Goal: Check status: Check status

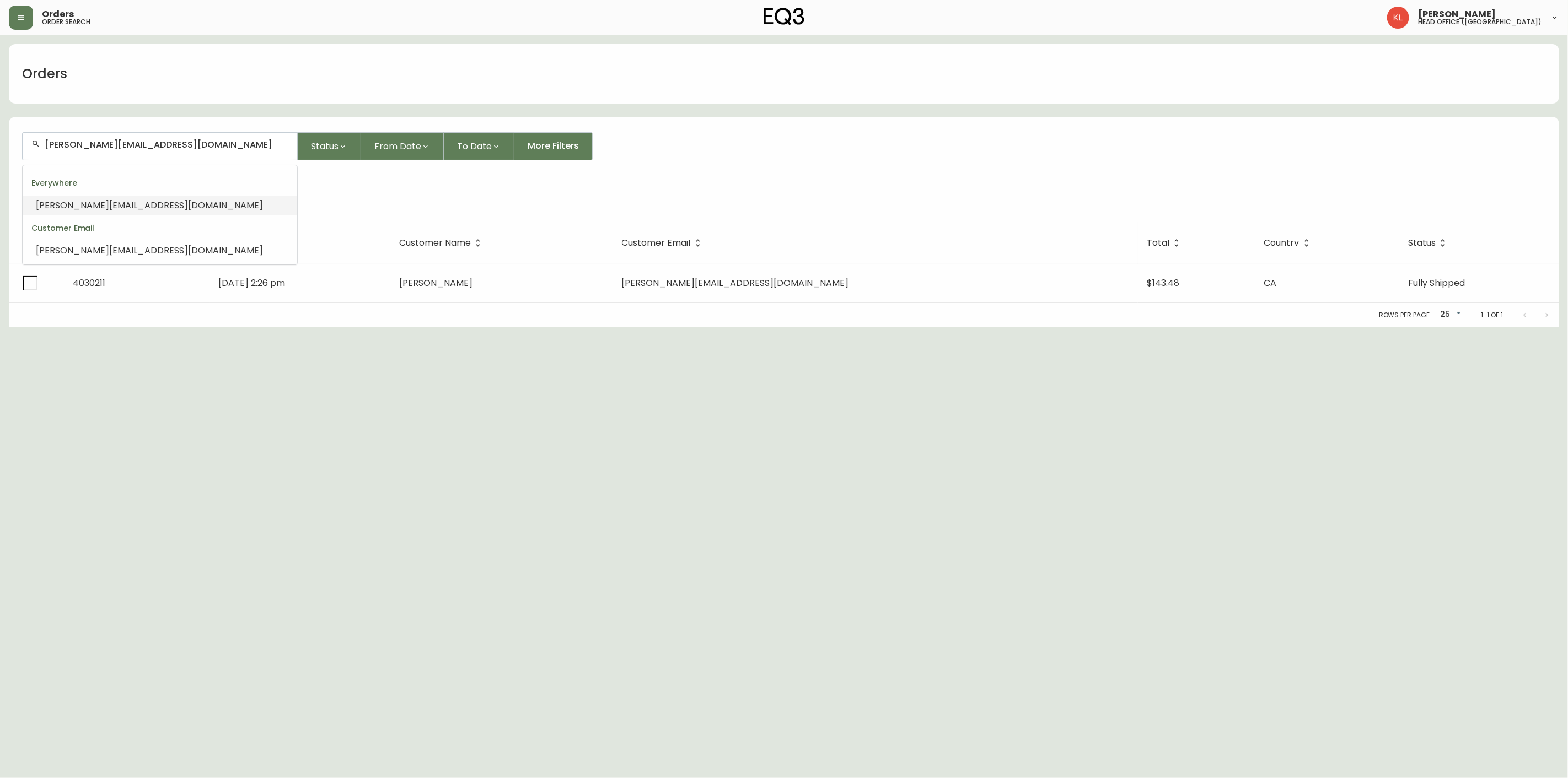
drag, startPoint x: 119, startPoint y: 134, endPoint x: -350, endPoint y: 185, distance: 471.8
click at [0, 185] on html "Orders order search [PERSON_NAME] head office ([GEOGRAPHIC_DATA]) Orders [PERSO…" at bounding box center [784, 164] width 1568 height 327
type input "1161915427"
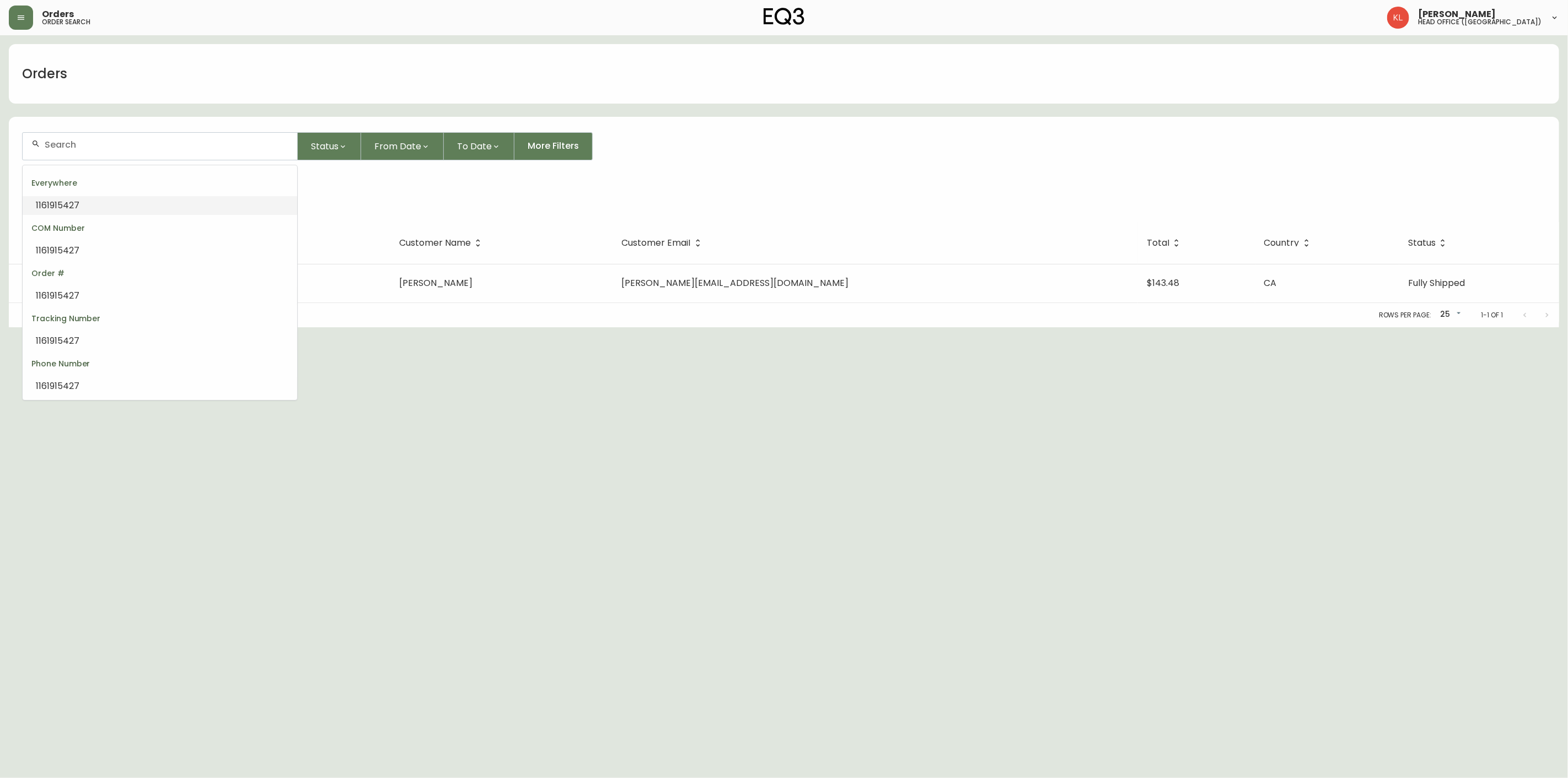
click at [0, 187] on html "Orders order search [PERSON_NAME] head office ([GEOGRAPHIC_DATA]) Orders Status…" at bounding box center [784, 164] width 1568 height 327
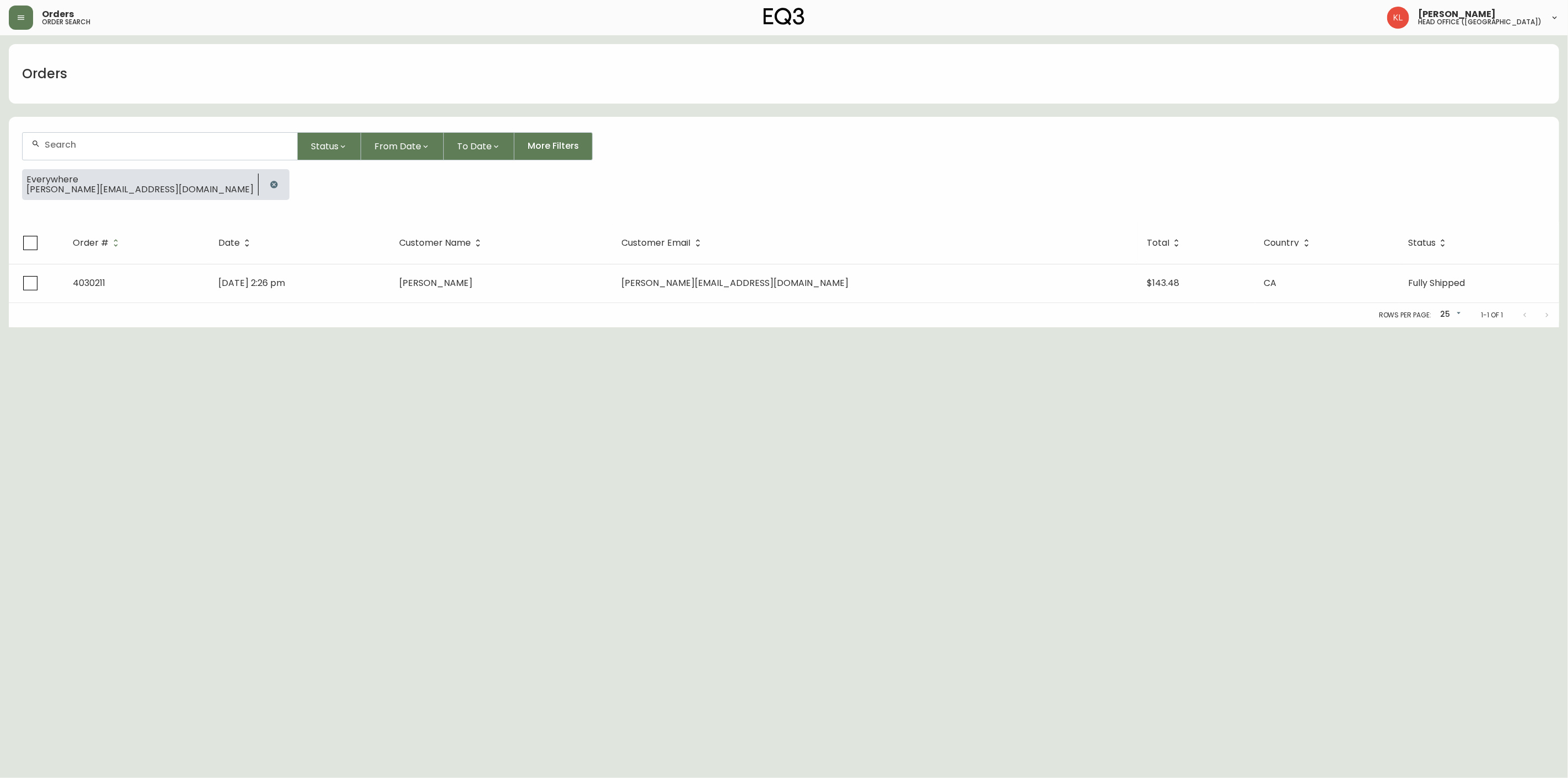
click at [172, 139] on input "text" at bounding box center [167, 145] width 244 height 10
click at [270, 184] on icon "button" at bounding box center [274, 184] width 7 height 7
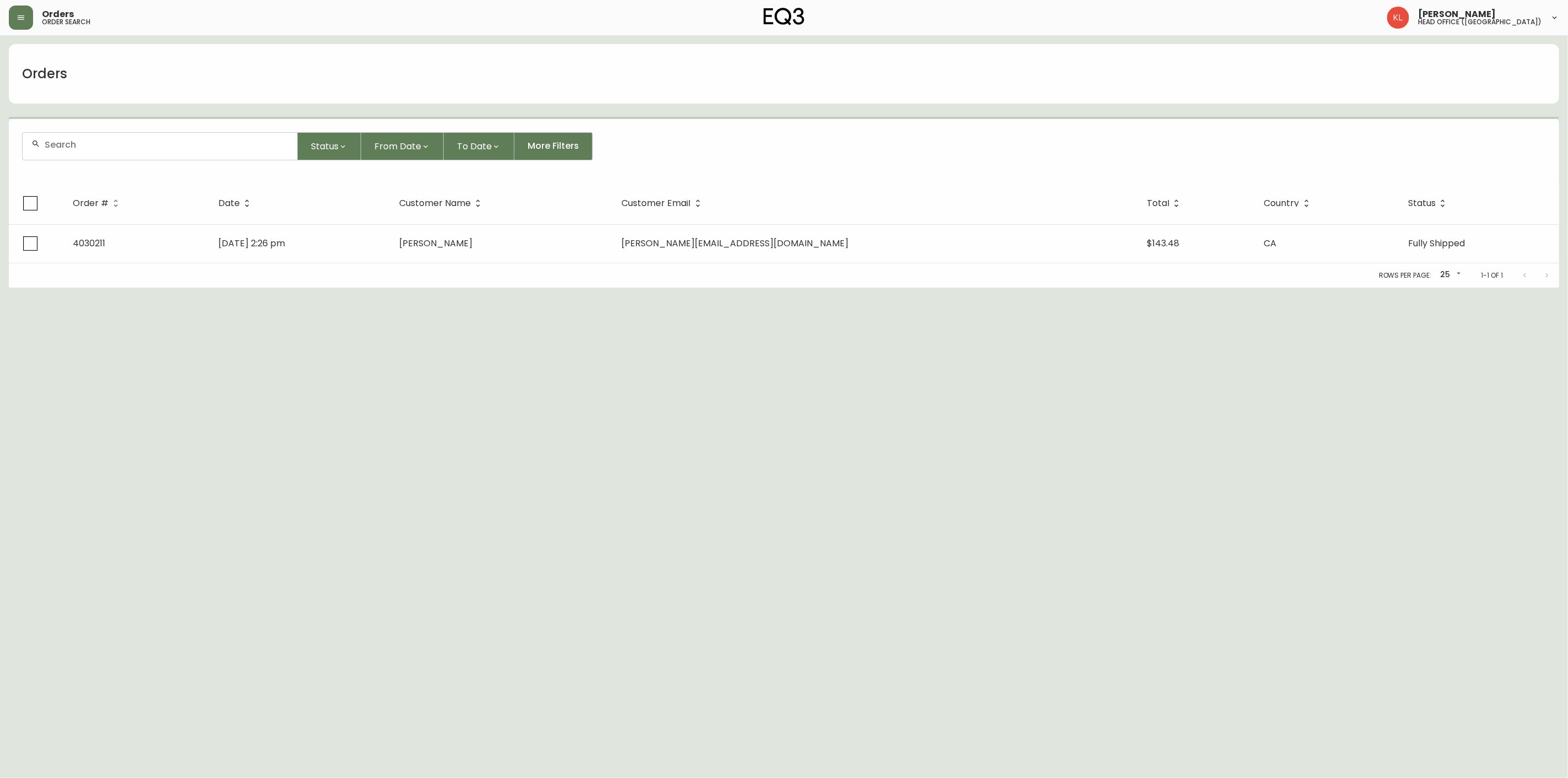
click at [111, 151] on div at bounding box center [160, 146] width 274 height 27
paste input "4134388"
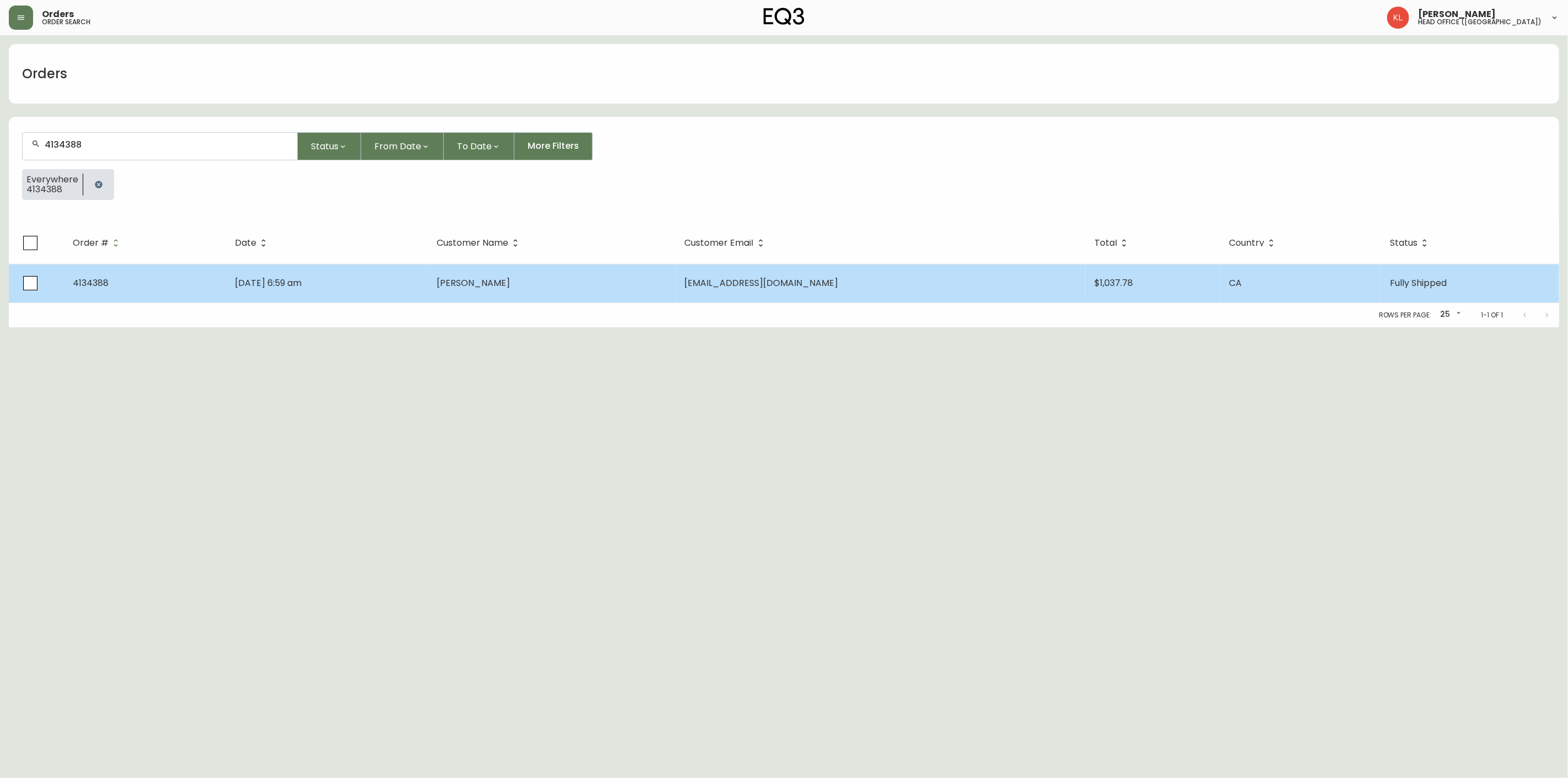
type input "4134388"
click at [342, 279] on td "[DATE] 6:59 am" at bounding box center [326, 283] width 201 height 38
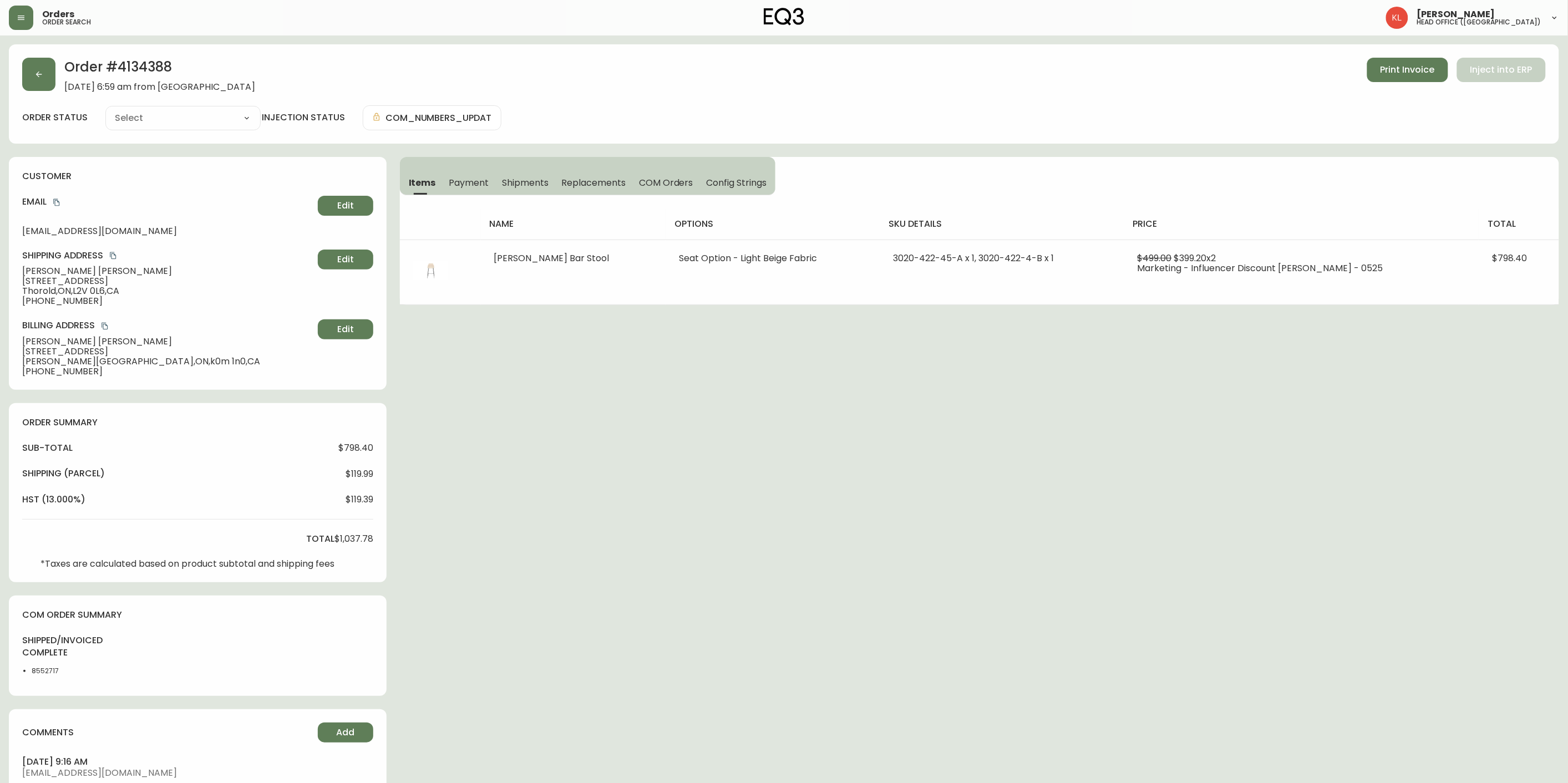
type input "Fully Shipped"
select select "FULLY_SHIPPED"
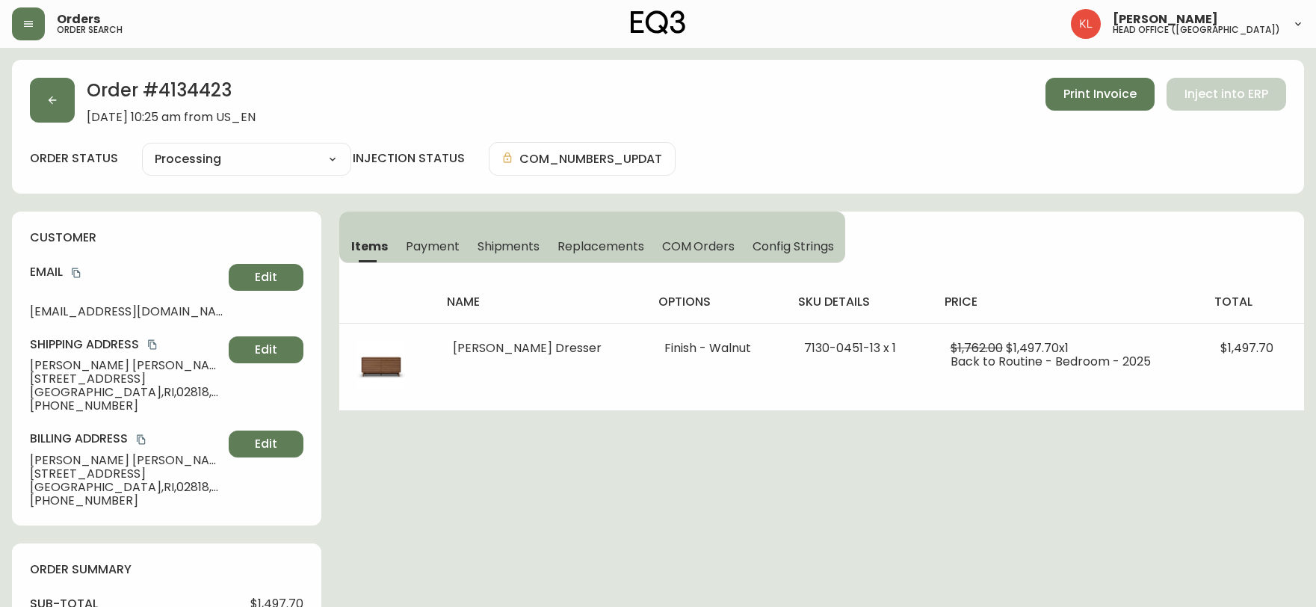
select select "PROCESSING"
